Goal: Task Accomplishment & Management: Manage account settings

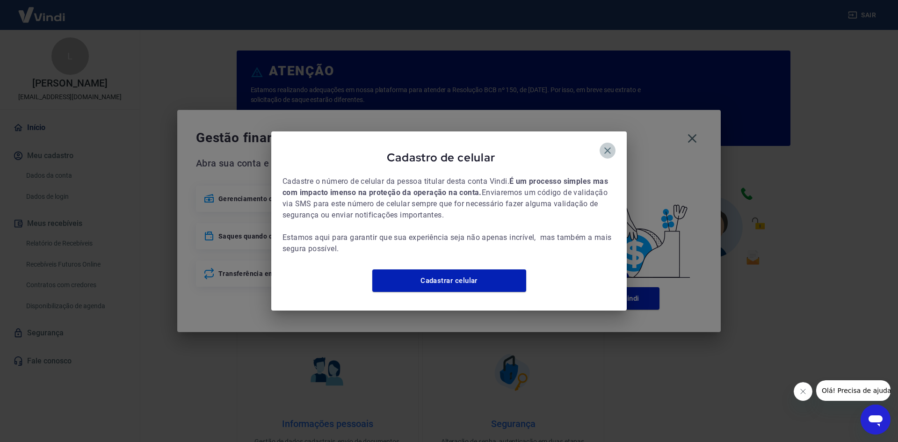
click at [607, 145] on icon "button" at bounding box center [607, 150] width 11 height 11
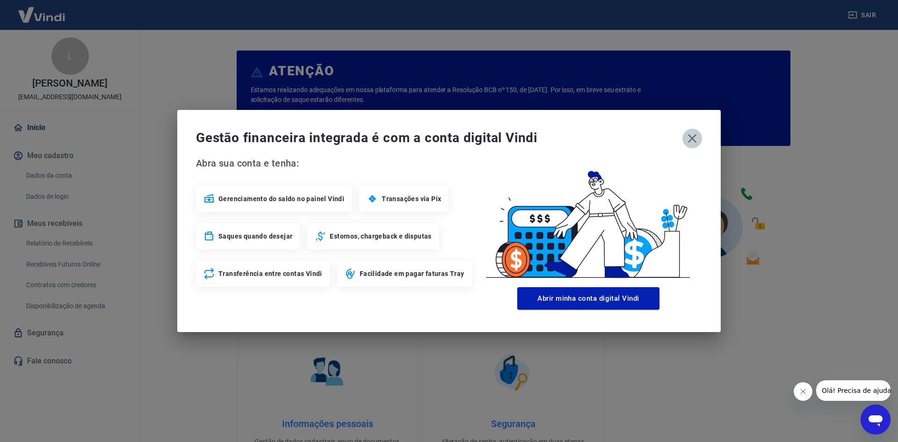
drag, startPoint x: 693, startPoint y: 132, endPoint x: 685, endPoint y: 138, distance: 10.1
click at [693, 133] on icon "button" at bounding box center [692, 138] width 15 height 15
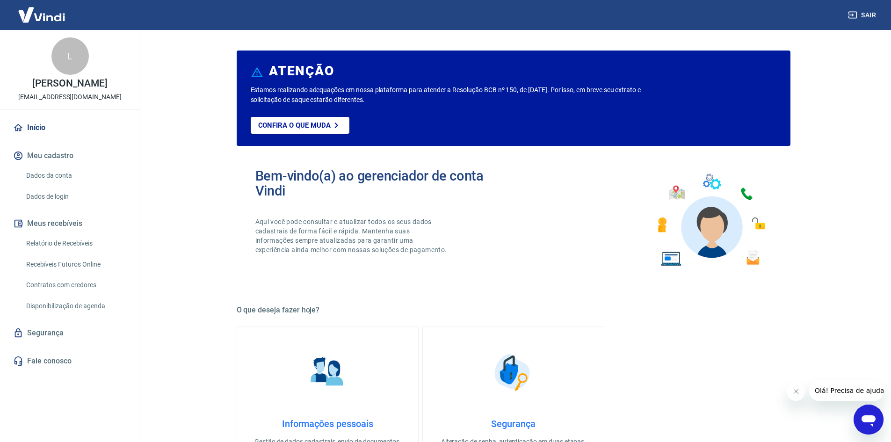
click at [87, 258] on link "Recebíveis Futuros Online" at bounding box center [75, 264] width 106 height 19
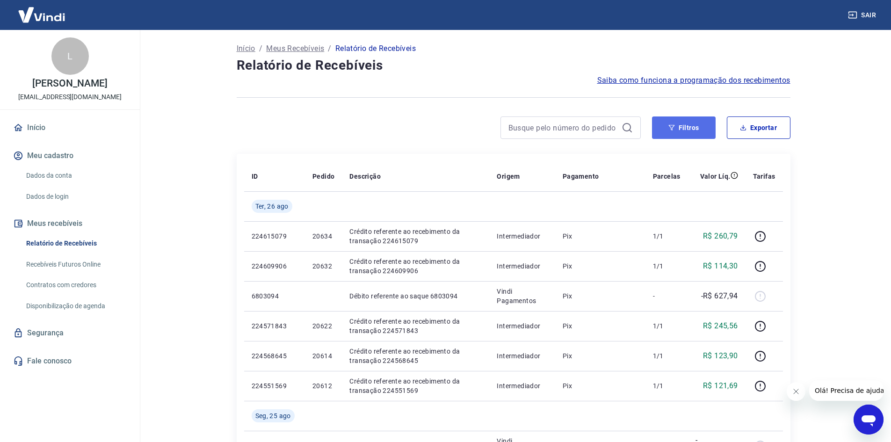
click at [669, 121] on button "Filtros" at bounding box center [684, 127] width 64 height 22
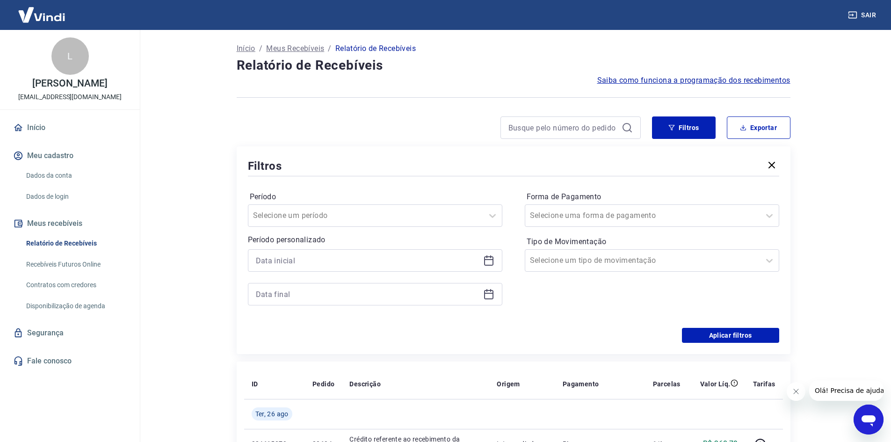
click at [491, 260] on icon at bounding box center [488, 259] width 9 height 1
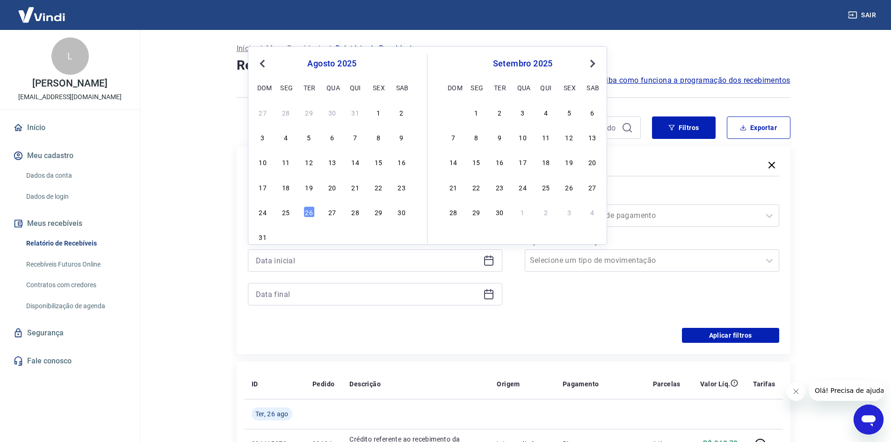
click at [294, 216] on div "24 25 26 27 28 29 30" at bounding box center [332, 212] width 153 height 14
click at [292, 211] on div "24 25 26 27 28 29 30" at bounding box center [332, 212] width 153 height 14
click at [290, 211] on div "25" at bounding box center [285, 211] width 11 height 11
type input "[DATE]"
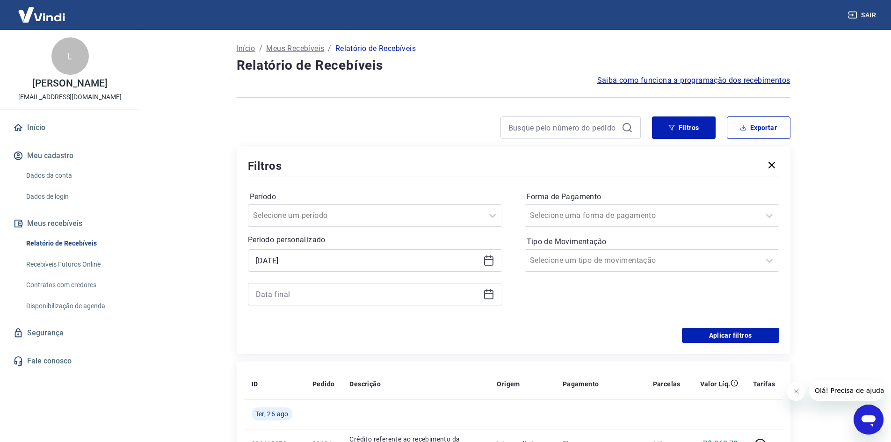
drag, startPoint x: 495, startPoint y: 294, endPoint x: 458, endPoint y: 285, distance: 38.6
click at [495, 294] on div at bounding box center [375, 294] width 254 height 22
click at [495, 296] on div at bounding box center [375, 294] width 254 height 22
click at [487, 293] on icon at bounding box center [488, 293] width 9 height 1
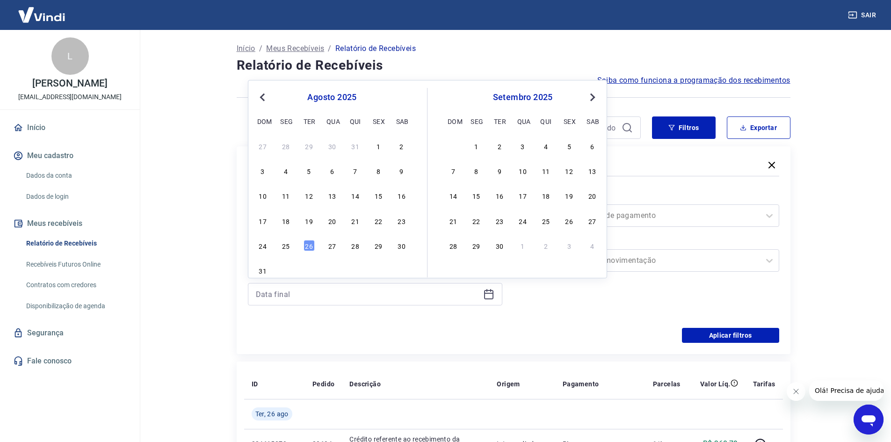
click at [293, 243] on div "24 25 26 27 28 29 30" at bounding box center [332, 246] width 153 height 14
click at [288, 244] on div "25" at bounding box center [285, 245] width 11 height 11
type input "[DATE]"
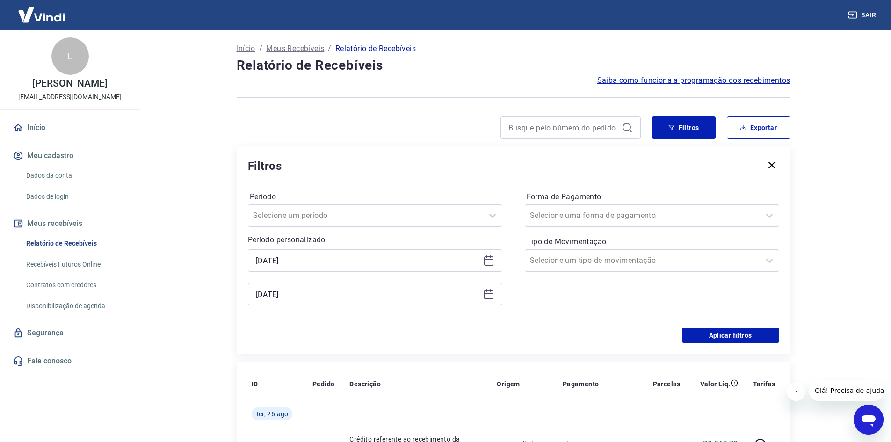
click at [284, 247] on div "Período personalizado Selected date: [DATE] [DATE] Selected date: [DATE] [DATE]" at bounding box center [375, 269] width 254 height 71
drag, startPoint x: 729, startPoint y: 347, endPoint x: 725, endPoint y: 349, distance: 5.2
click at [728, 348] on div "Filtros Período Selecione um período Período personalizado Selected date: [DATE…" at bounding box center [514, 250] width 554 height 208
click at [723, 344] on div "Filtros Período Selecione um período Período personalizado Selected date: [DATE…" at bounding box center [514, 250] width 554 height 208
click at [709, 336] on button "Aplicar filtros" at bounding box center [730, 335] width 97 height 15
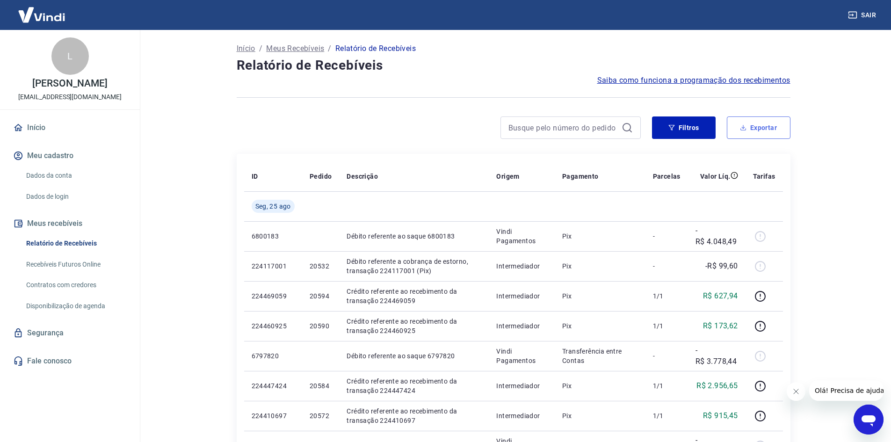
click at [750, 129] on button "Exportar" at bounding box center [759, 127] width 64 height 22
type input "[DATE]"
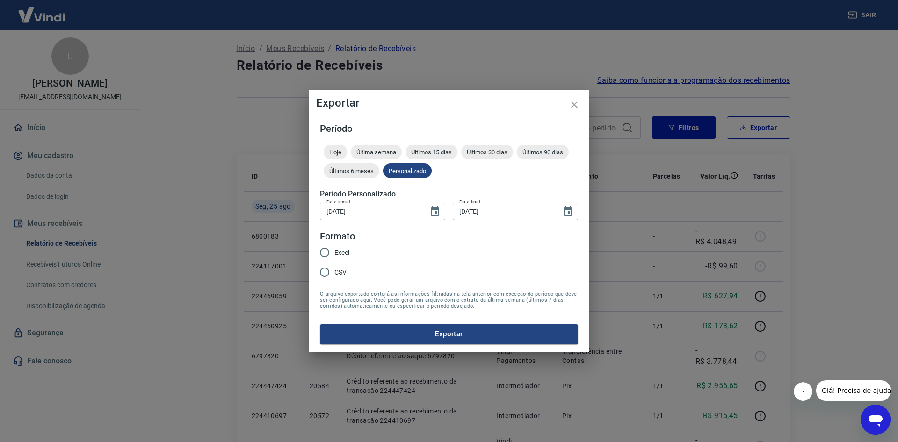
drag, startPoint x: 322, startPoint y: 264, endPoint x: 329, endPoint y: 265, distance: 7.5
click at [322, 264] on input "CSV" at bounding box center [325, 272] width 20 height 20
radio input "true"
drag, startPoint x: 397, startPoint y: 329, endPoint x: 403, endPoint y: 329, distance: 5.6
click at [398, 329] on button "Exportar" at bounding box center [449, 334] width 258 height 20
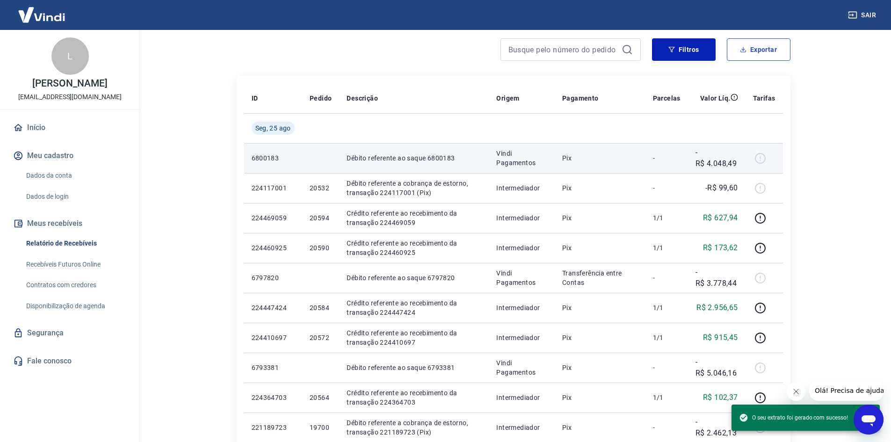
scroll to position [12, 0]
